Goal: Task Accomplishment & Management: Manage account settings

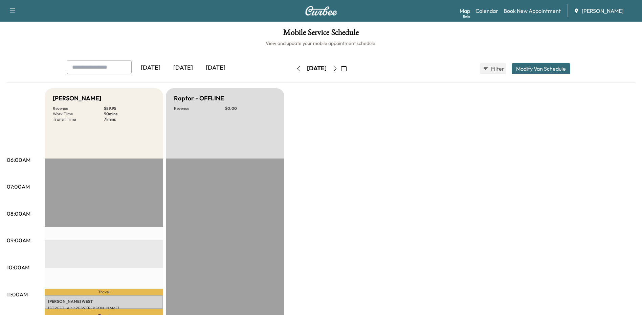
click at [347, 66] on icon "button" at bounding box center [343, 68] width 5 height 5
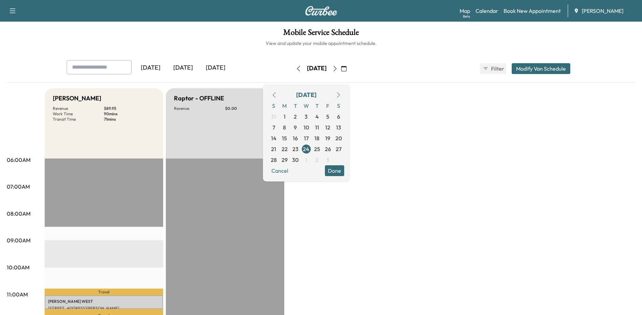
drag, startPoint x: 495, startPoint y: 154, endPoint x: 500, endPoint y: 135, distance: 19.9
drag, startPoint x: 455, startPoint y: 152, endPoint x: 502, endPoint y: 49, distance: 113.3
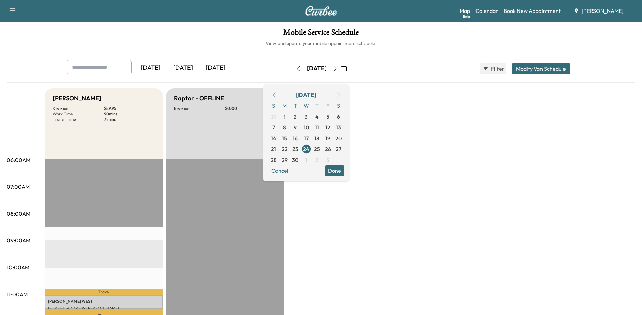
click at [488, 11] on link "Calendar" at bounding box center [486, 11] width 23 height 8
click at [338, 68] on icon "button" at bounding box center [334, 68] width 5 height 5
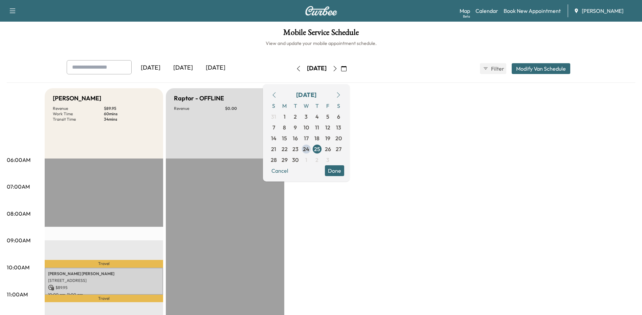
click at [344, 170] on button "Done" at bounding box center [334, 170] width 19 height 11
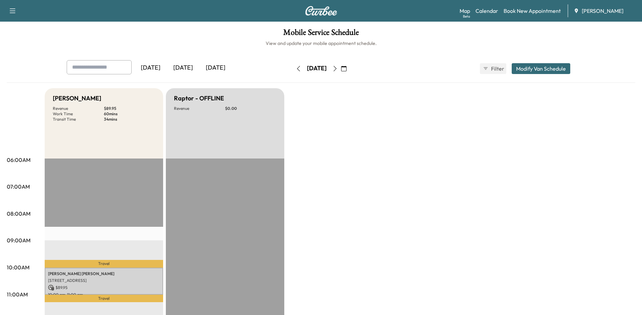
click at [338, 69] on icon "button" at bounding box center [334, 68] width 5 height 5
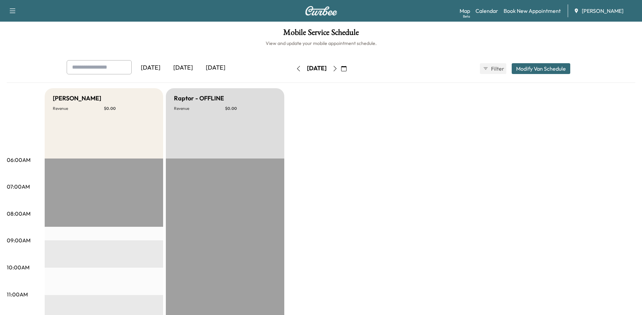
click at [338, 70] on icon "button" at bounding box center [334, 68] width 5 height 5
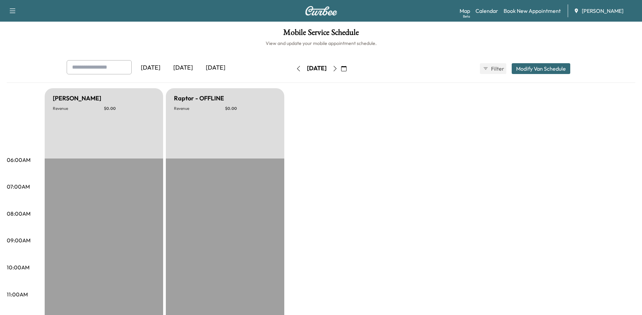
click at [341, 70] on button "button" at bounding box center [335, 68] width 12 height 11
click at [338, 70] on icon "button" at bounding box center [334, 68] width 5 height 5
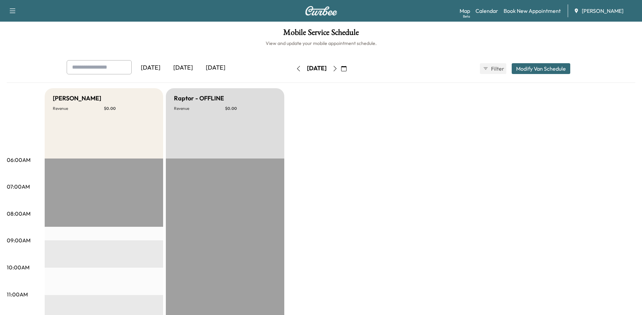
click at [350, 67] on button "button" at bounding box center [344, 68] width 12 height 11
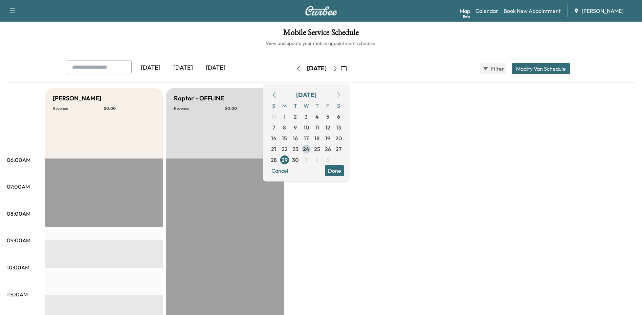
click at [307, 160] on span "1" at bounding box center [306, 160] width 2 height 8
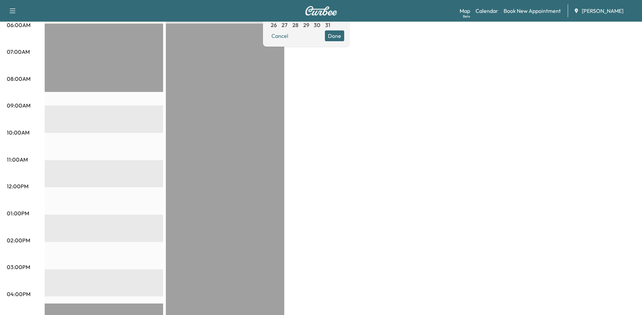
scroll to position [34, 0]
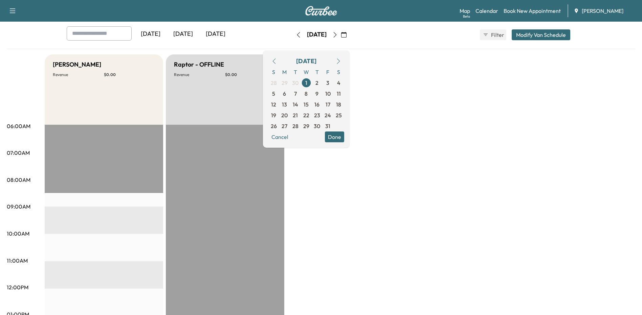
click at [474, 199] on div "Bronco - Adrian Revenue $ 0.00 EST Start Raptor - OFFLINE Revenue $ 0.00 EST St…" at bounding box center [340, 308] width 591 height 508
click at [344, 139] on button "Done" at bounding box center [334, 137] width 19 height 11
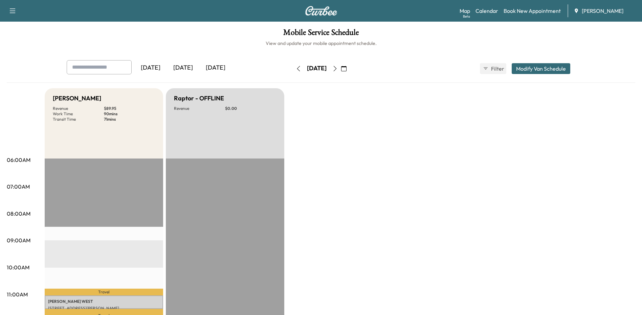
click at [338, 67] on icon "button" at bounding box center [334, 68] width 5 height 5
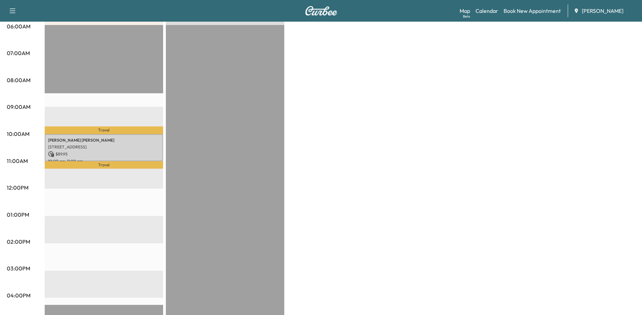
scroll to position [135, 0]
